Goal: Task Accomplishment & Management: Manage account settings

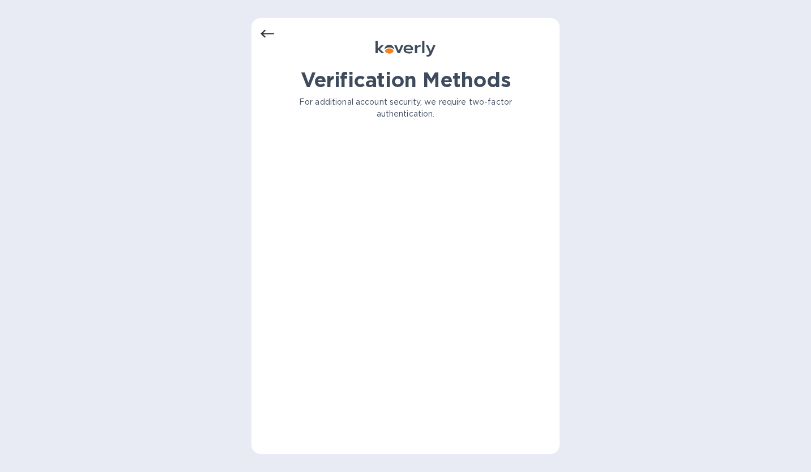
click at [379, 70] on h1 "Verification Methods" at bounding box center [406, 80] width 272 height 24
click at [378, 108] on p "For additional account security, we require two-factor authentication." at bounding box center [406, 108] width 272 height 24
click at [260, 28] on div "Verification Methods For additional account security, we require two-factor aut…" at bounding box center [405, 236] width 308 height 436
click at [266, 33] on icon at bounding box center [268, 34] width 14 height 8
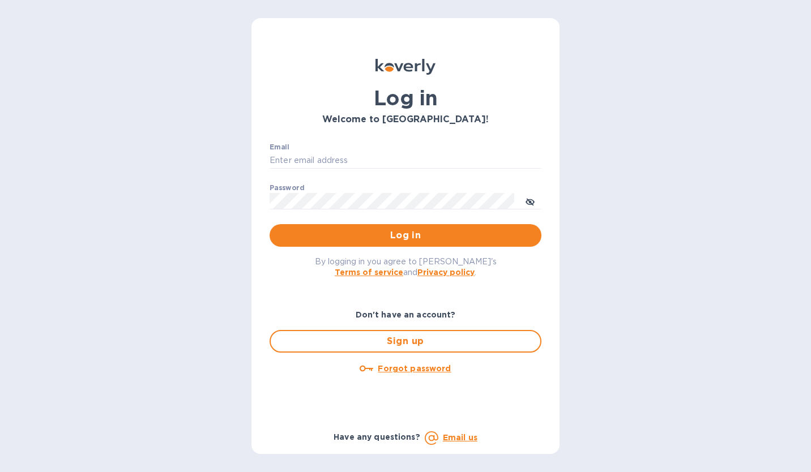
type input "[EMAIL_ADDRESS][DOMAIN_NAME]"
click at [395, 240] on span "Log in" at bounding box center [406, 236] width 254 height 14
